Goal: Information Seeking & Learning: Learn about a topic

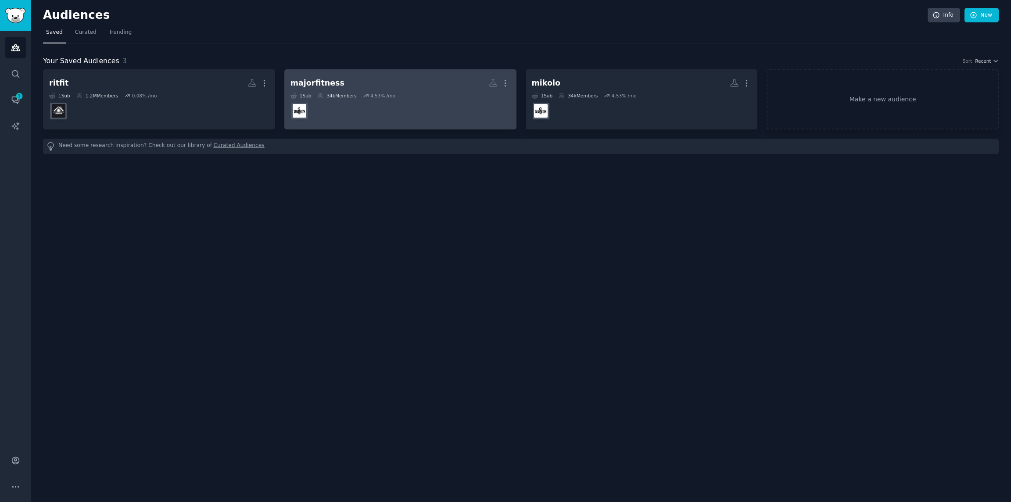
click at [329, 85] on div "majorfitness" at bounding box center [318, 83] width 54 height 11
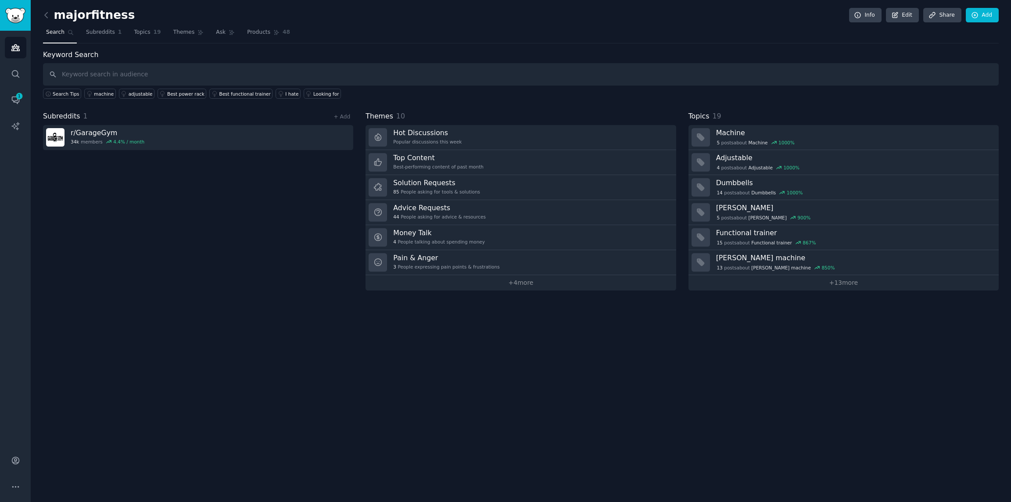
click at [201, 75] on input "text" at bounding box center [521, 74] width 956 height 22
type input "major fitness"
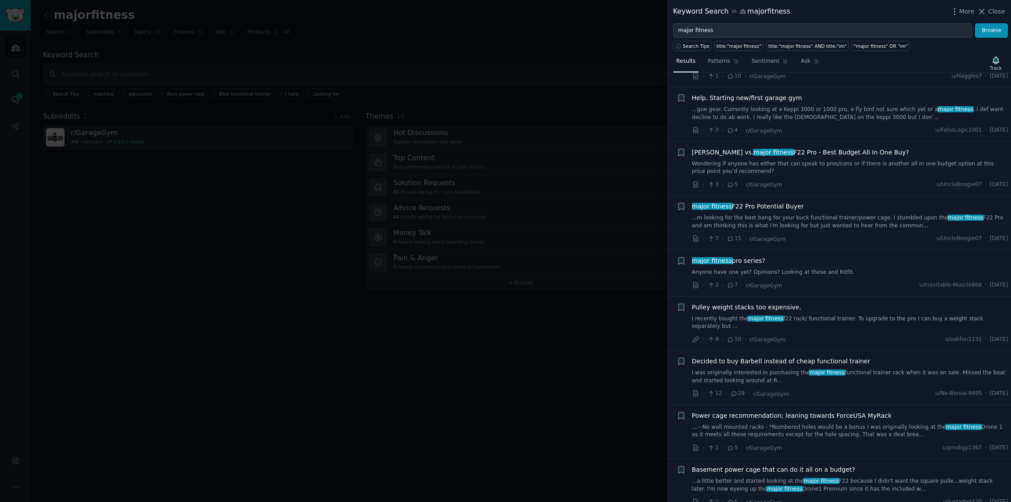
scroll to position [1013, 0]
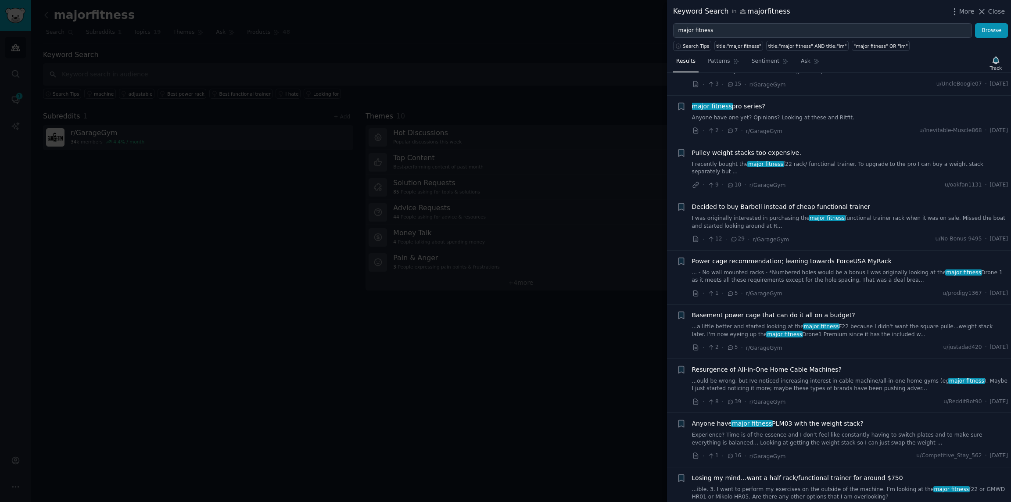
drag, startPoint x: 640, startPoint y: 373, endPoint x: 637, endPoint y: 378, distance: 5.7
click at [639, 375] on div at bounding box center [505, 251] width 1011 height 502
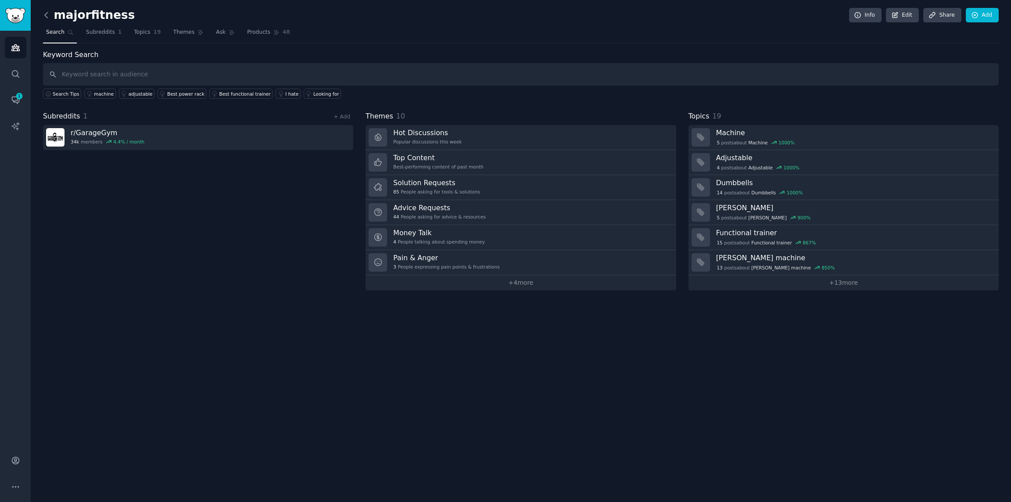
click at [47, 14] on icon at bounding box center [46, 15] width 9 height 9
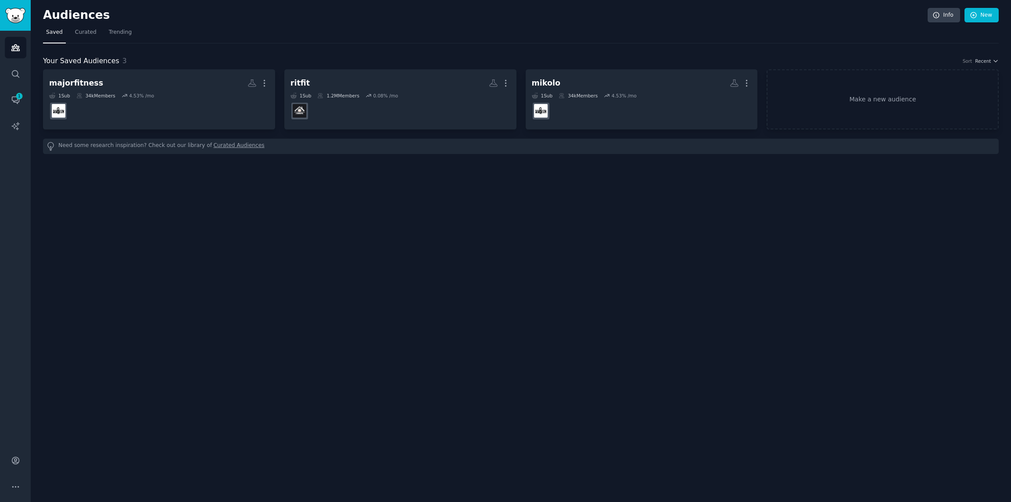
drag, startPoint x: 613, startPoint y: 272, endPoint x: 596, endPoint y: 244, distance: 32.1
click at [613, 272] on div "Audiences Info New Saved Curated Trending Your Saved Audiences 3 Sort Recent ma…" at bounding box center [521, 251] width 980 height 502
